Goal: Task Accomplishment & Management: Manage account settings

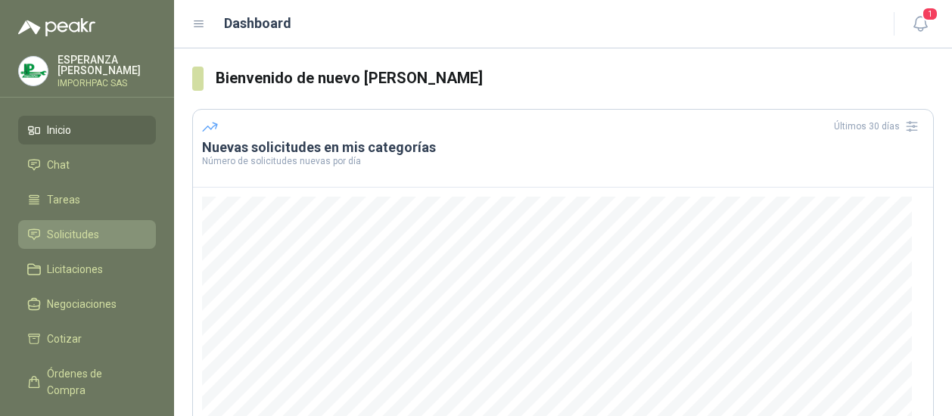
click at [67, 235] on span "Solicitudes" at bounding box center [73, 234] width 52 height 17
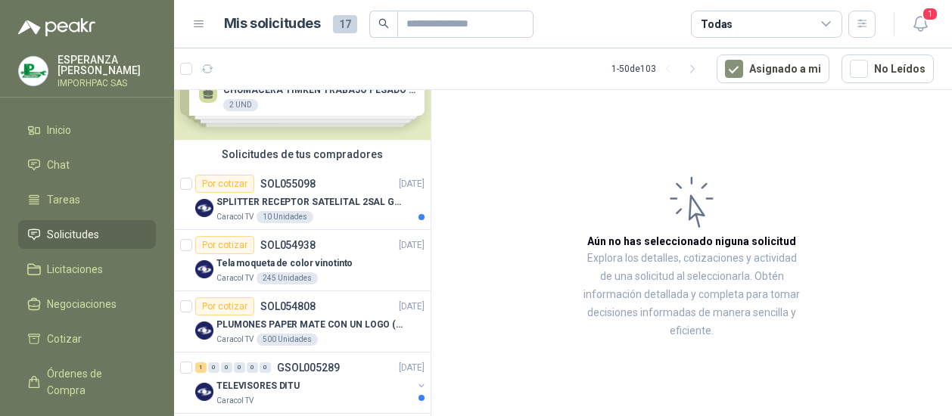
scroll to position [76, 0]
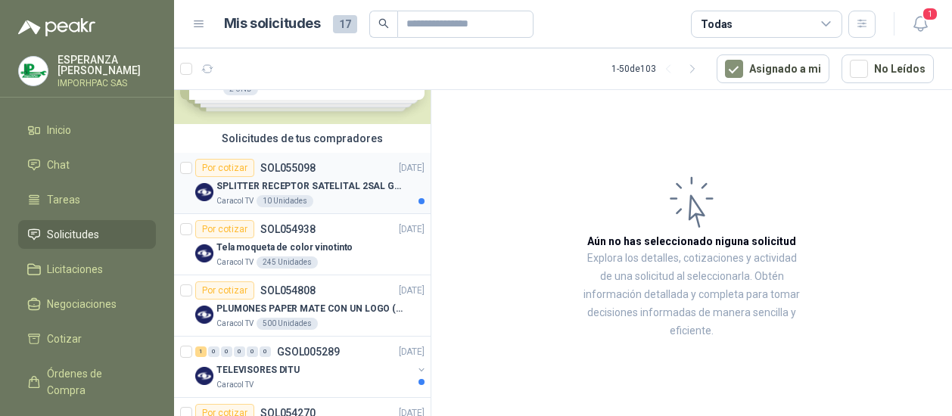
click at [227, 164] on div "Por cotizar" at bounding box center [224, 168] width 59 height 18
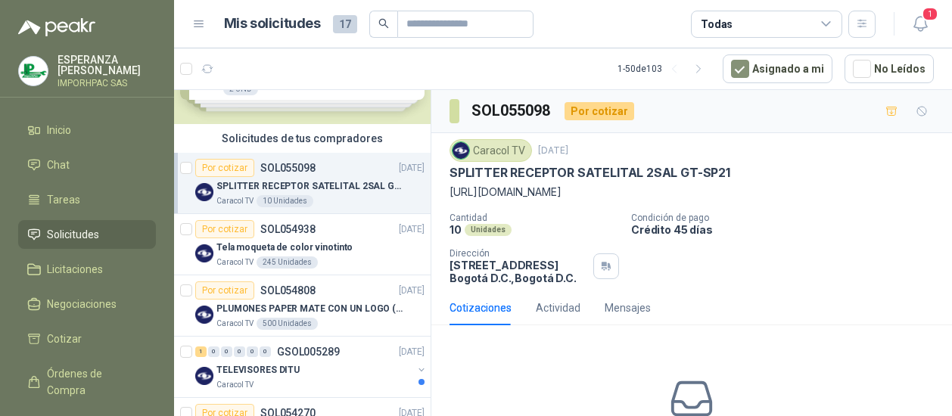
click at [538, 192] on p "[URL][DOMAIN_NAME]" at bounding box center [692, 192] width 485 height 17
drag, startPoint x: 448, startPoint y: 192, endPoint x: 601, endPoint y: 201, distance: 153.2
click at [601, 201] on div "Caracol TV [DATE] SPLITTER RECEPTOR SATELITAL 2SAL GT-SP21 [URL][DOMAIN_NAME] C…" at bounding box center [692, 211] width 521 height 157
drag, startPoint x: 601, startPoint y: 201, endPoint x: 551, endPoint y: 192, distance: 50.7
copy p "[URL][DOMAIN_NAME]"
